Goal: Information Seeking & Learning: Understand process/instructions

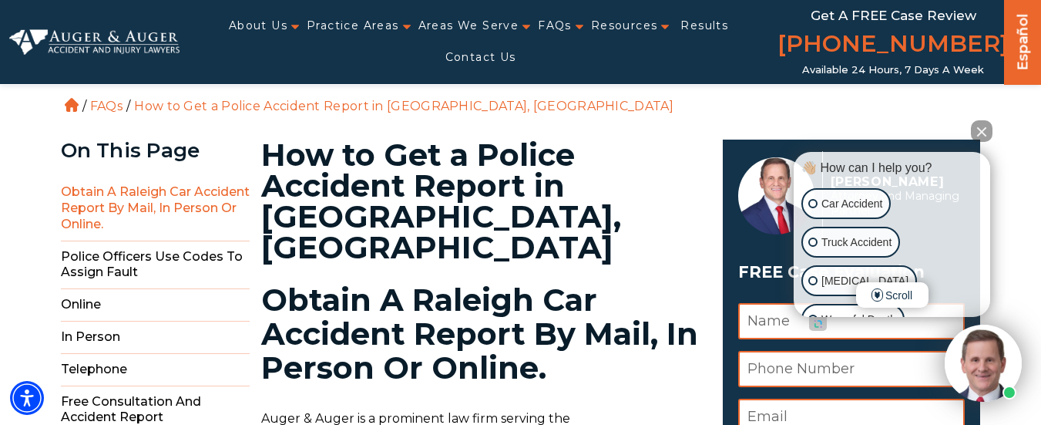
click at [129, 209] on span "Obtain a Raleigh Car Accident report by mail, in person or online." at bounding box center [155, 209] width 189 height 64
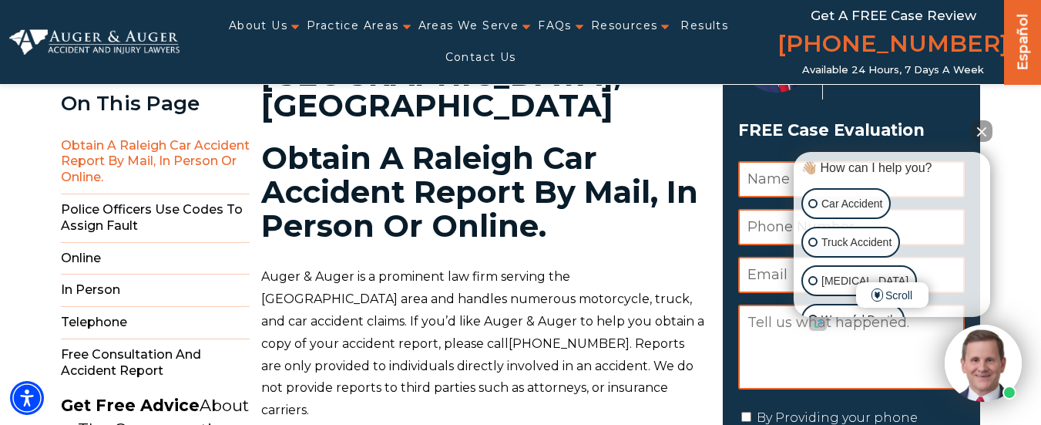
scroll to position [160, 0]
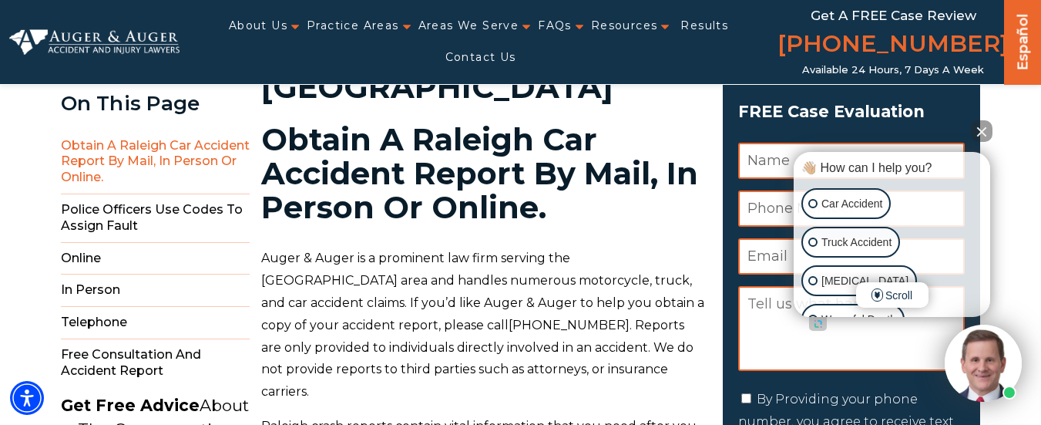
click at [138, 156] on span "Obtain a Raleigh Car Accident report by mail, in person or online." at bounding box center [155, 162] width 189 height 64
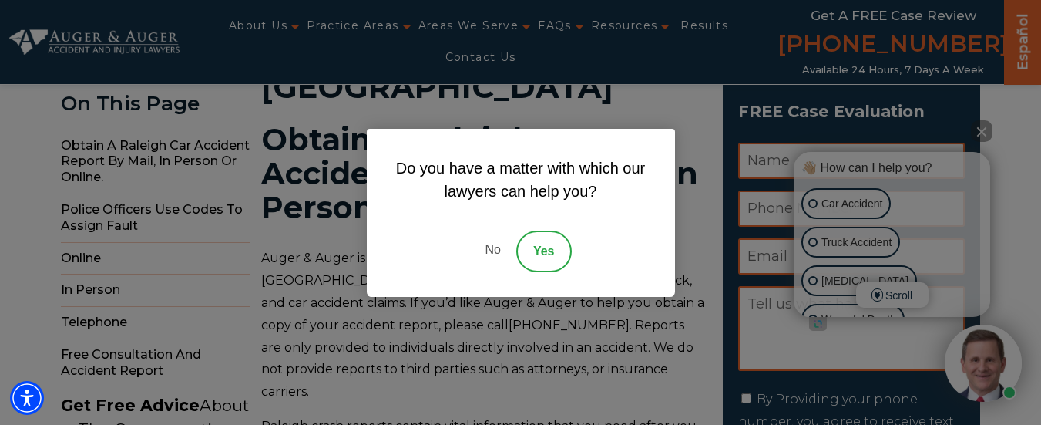
click at [493, 251] on link "No" at bounding box center [492, 251] width 46 height 42
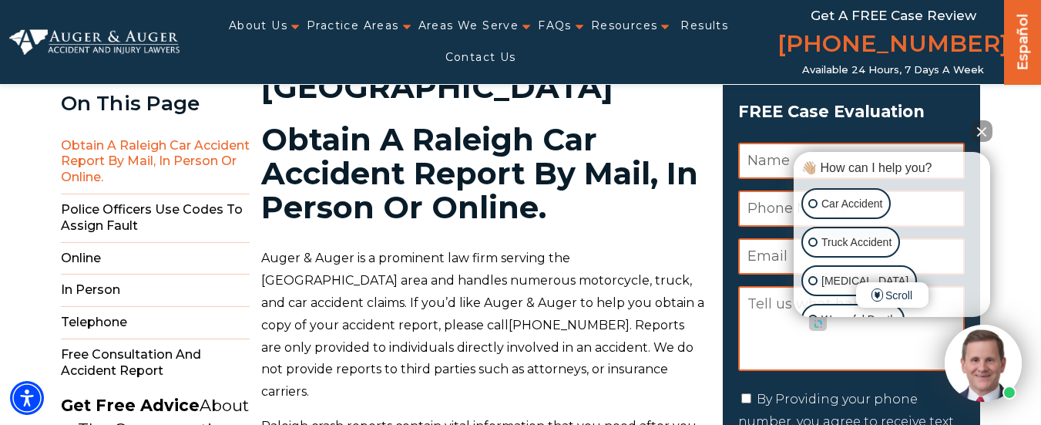
click at [107, 161] on span "Obtain a Raleigh Car Accident report by mail, in person or online." at bounding box center [155, 162] width 189 height 64
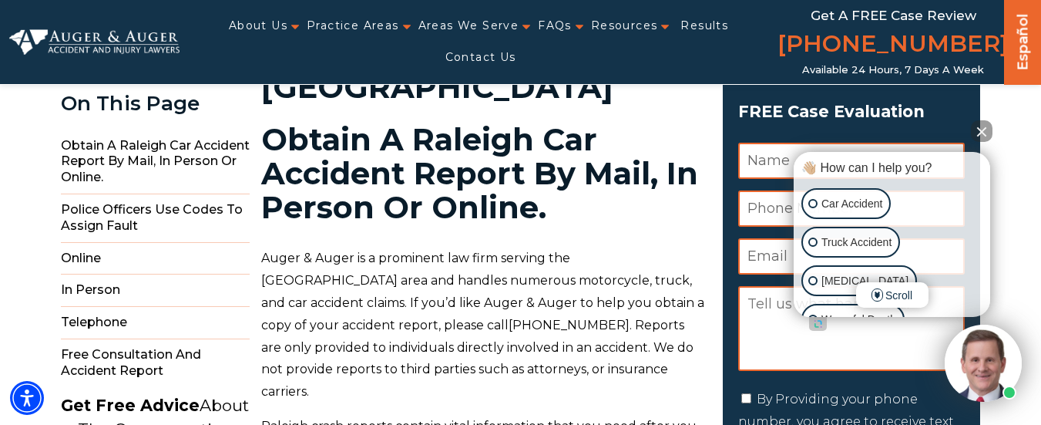
click at [983, 128] on button "Close Intaker Chat Widget" at bounding box center [982, 131] width 22 height 22
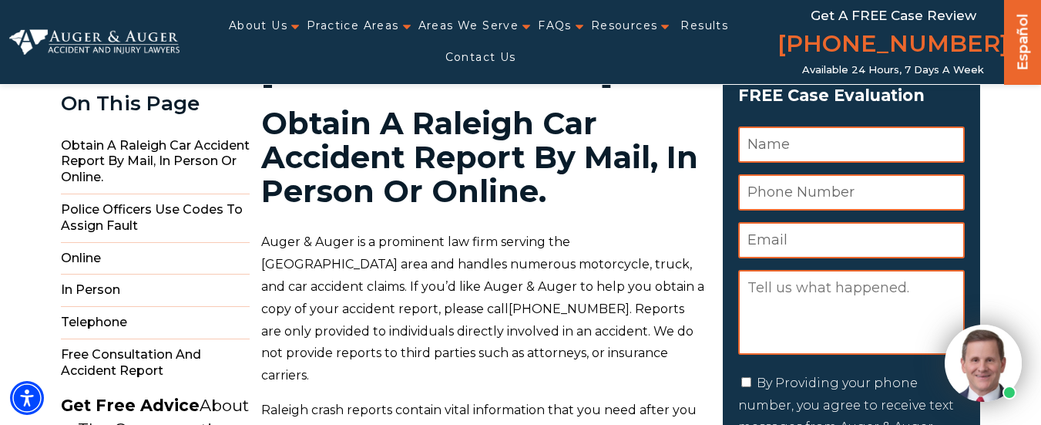
scroll to position [191, 0]
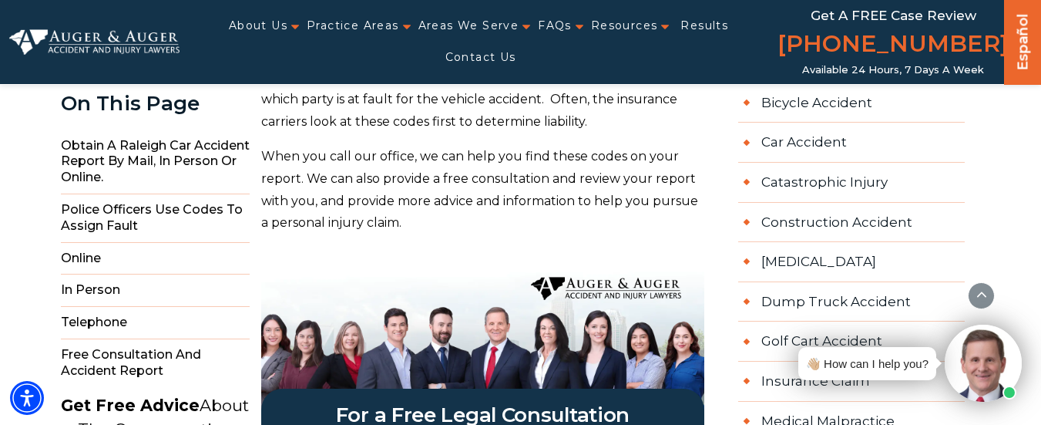
scroll to position [792, 0]
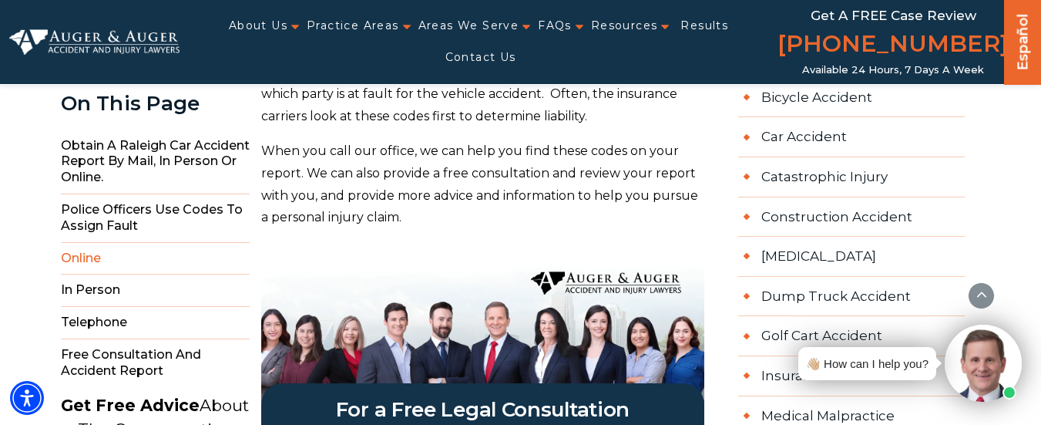
click at [96, 258] on span "Online" at bounding box center [155, 259] width 189 height 32
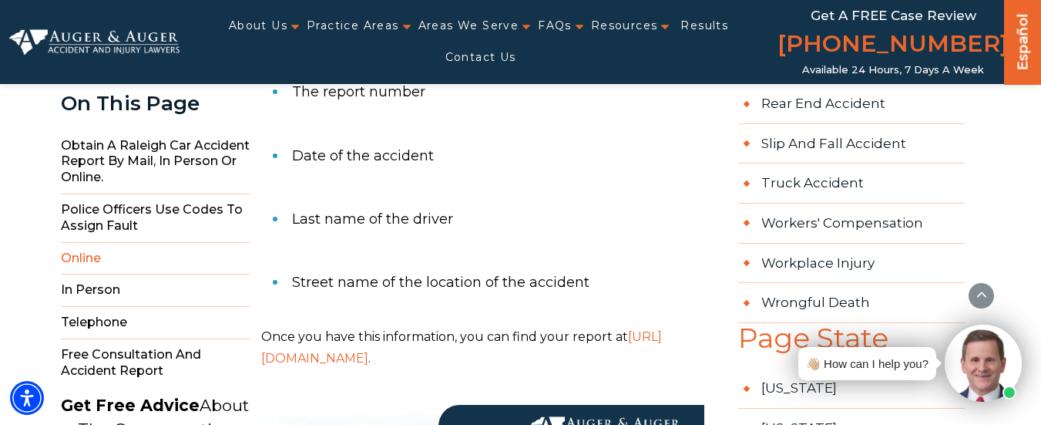
scroll to position [1442, 0]
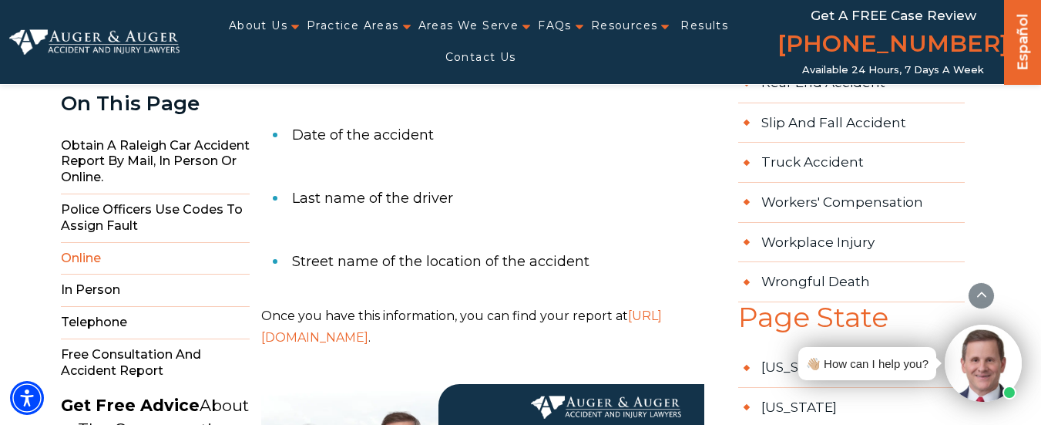
click at [357, 308] on span "https://crash.raleighpd.org" at bounding box center [461, 326] width 401 height 37
